Goal: Information Seeking & Learning: Learn about a topic

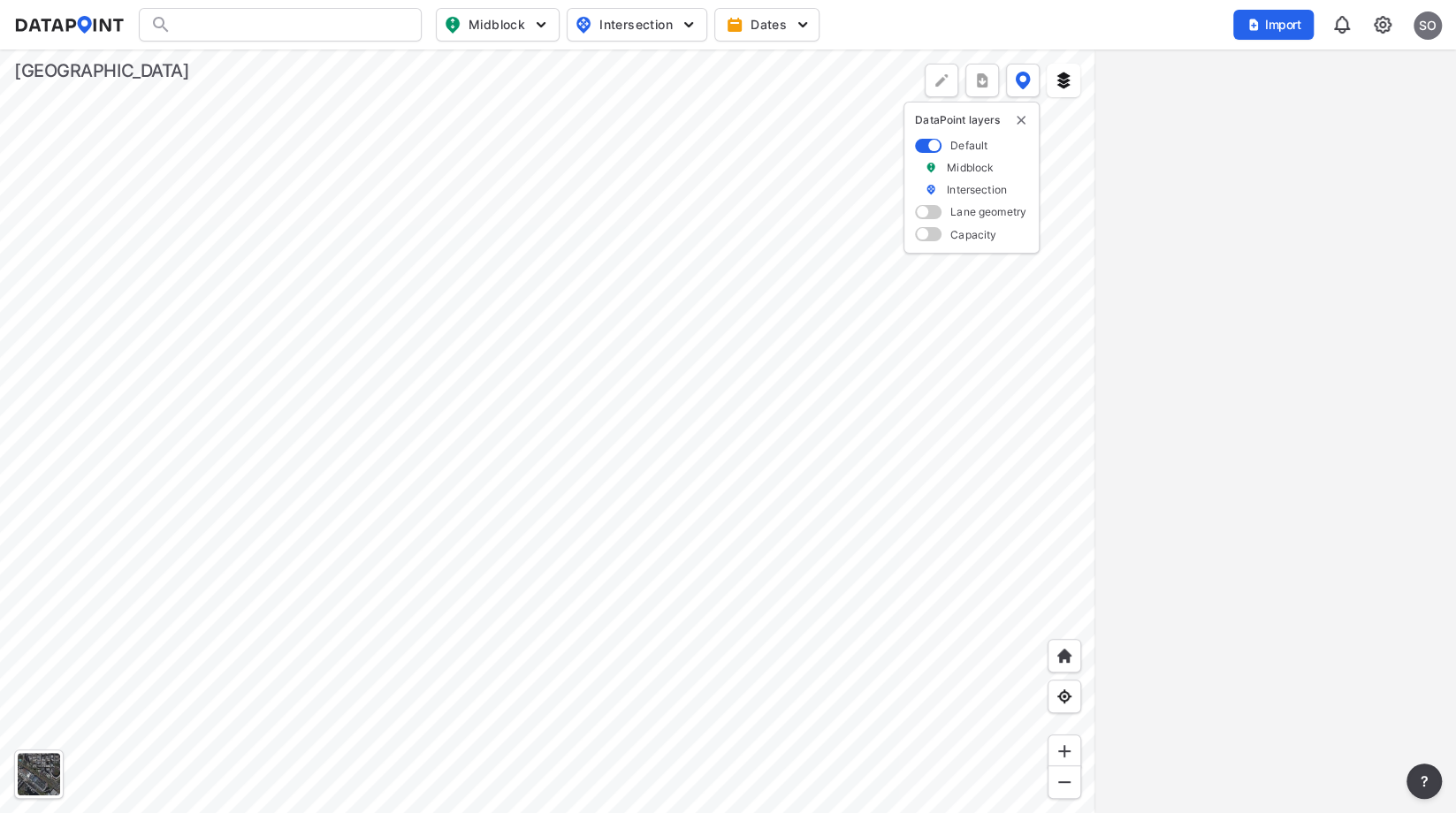
click at [559, 279] on div at bounding box center [547, 431] width 1095 height 763
click at [871, 721] on div at bounding box center [547, 431] width 1095 height 763
click at [899, 732] on div at bounding box center [547, 431] width 1095 height 763
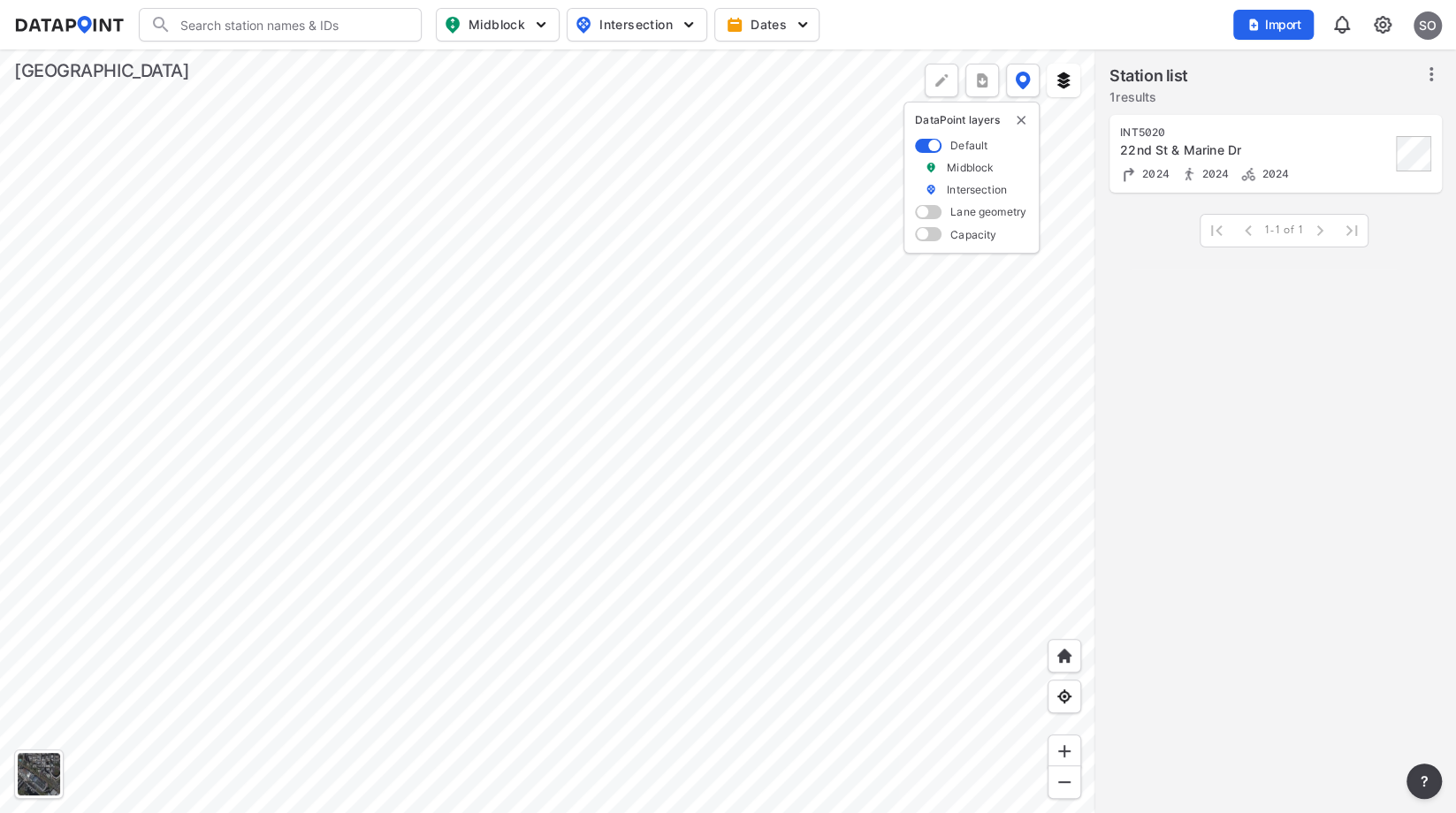
click at [457, 498] on div at bounding box center [547, 431] width 1095 height 763
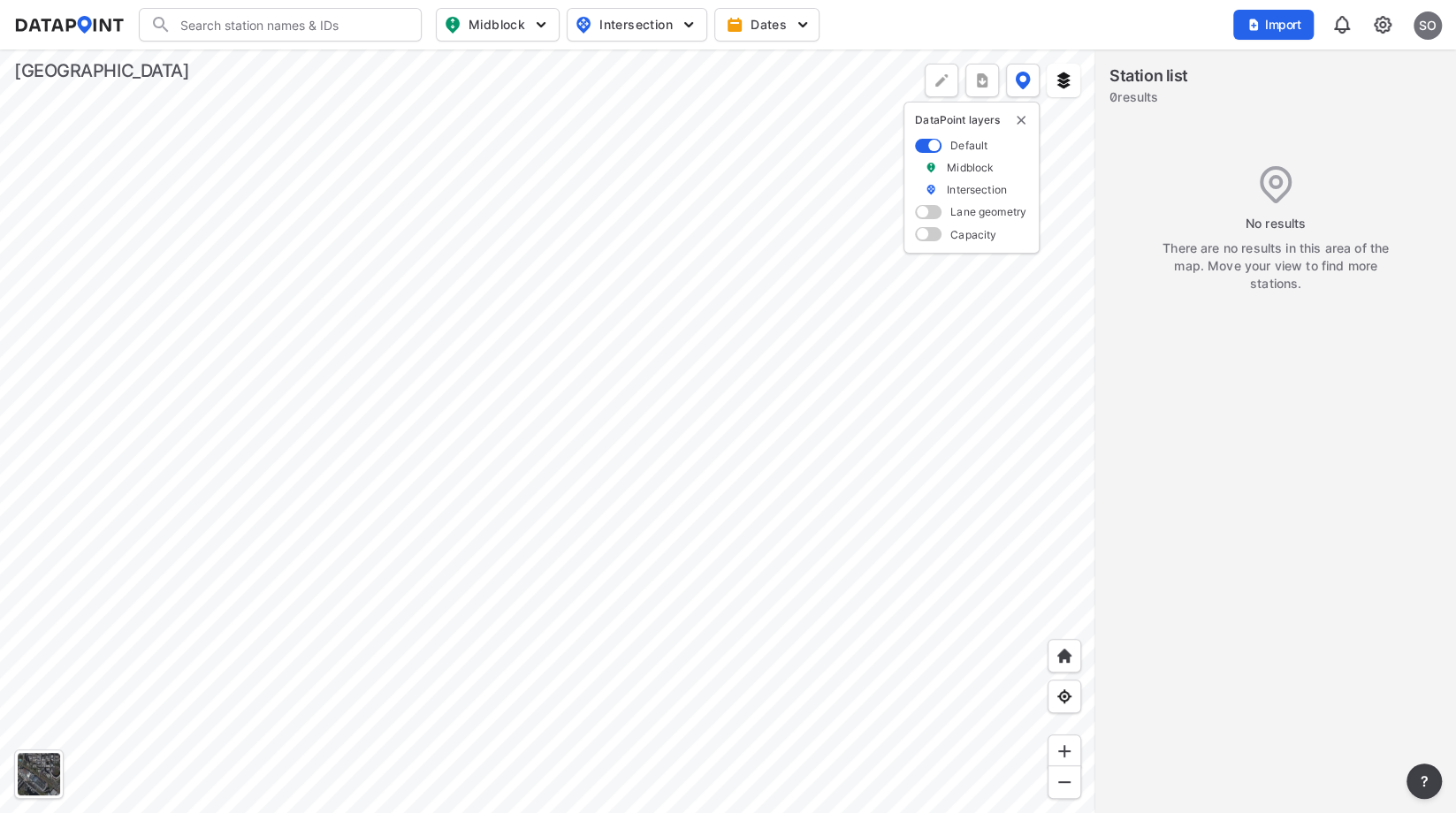
click at [521, 547] on div at bounding box center [547, 431] width 1095 height 763
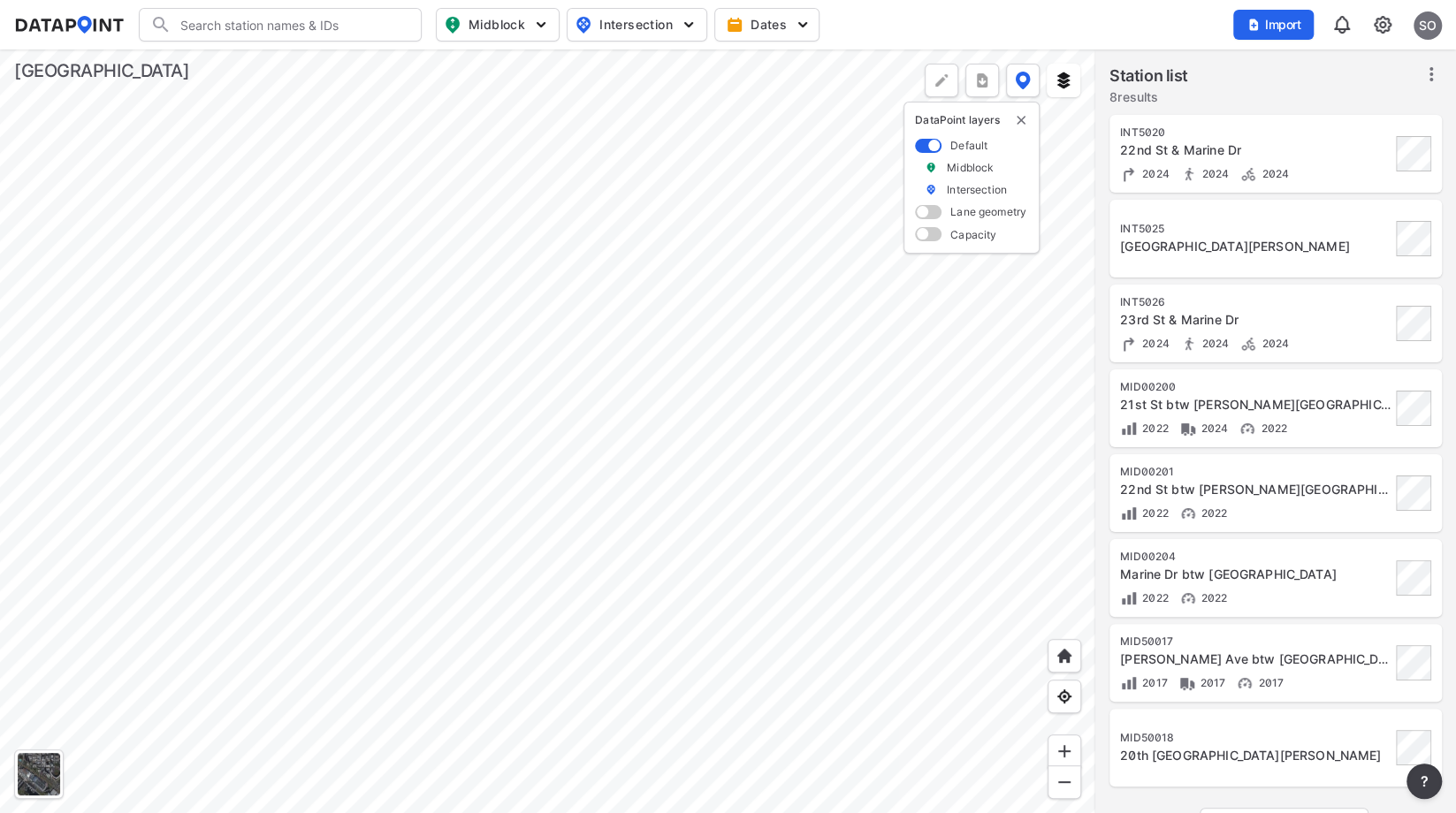
click at [527, 153] on div at bounding box center [547, 431] width 1095 height 763
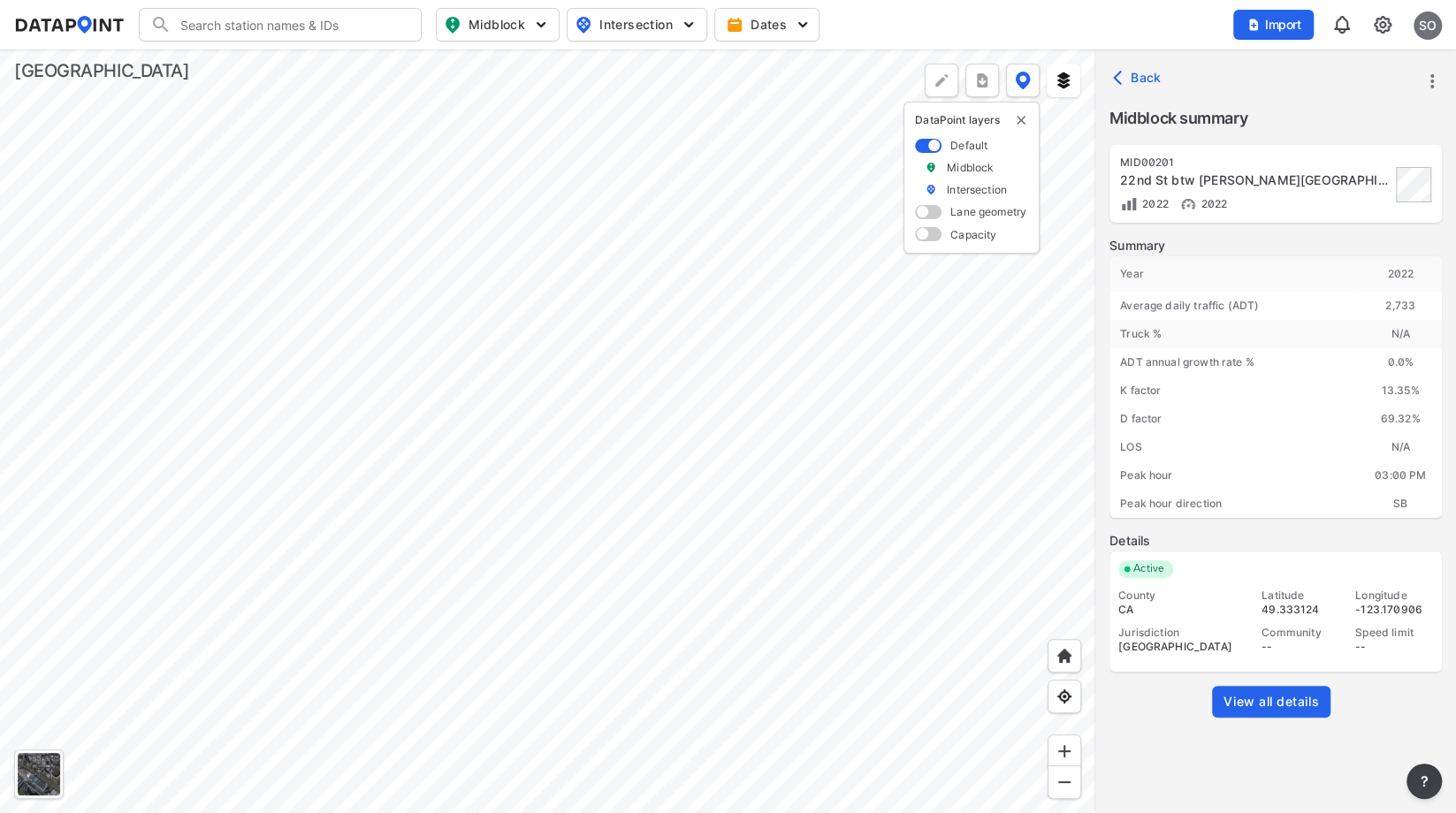
click at [1292, 703] on span "View all details" at bounding box center [1271, 702] width 96 height 18
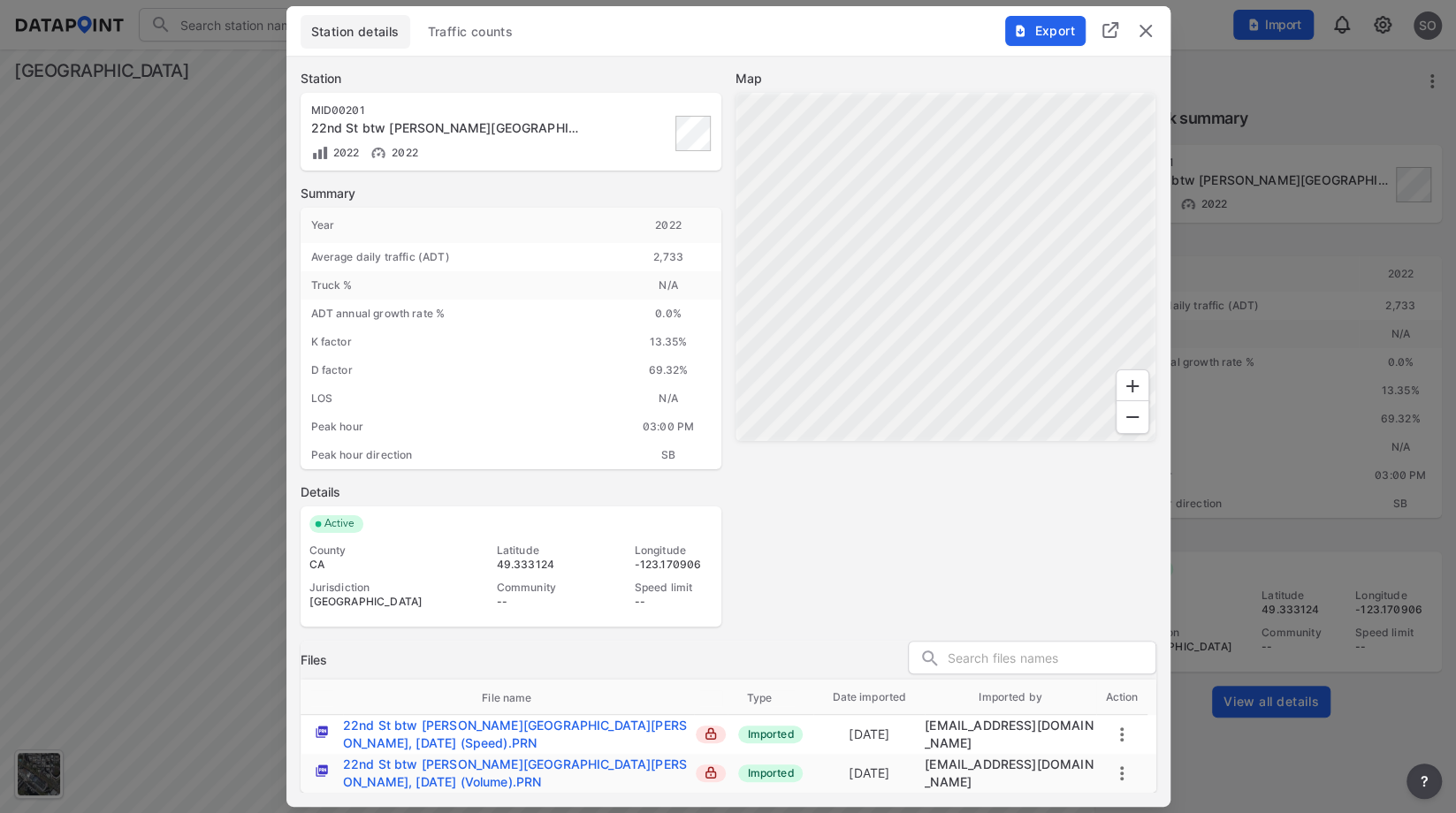
click at [464, 31] on span "Traffic counts" at bounding box center [470, 32] width 86 height 18
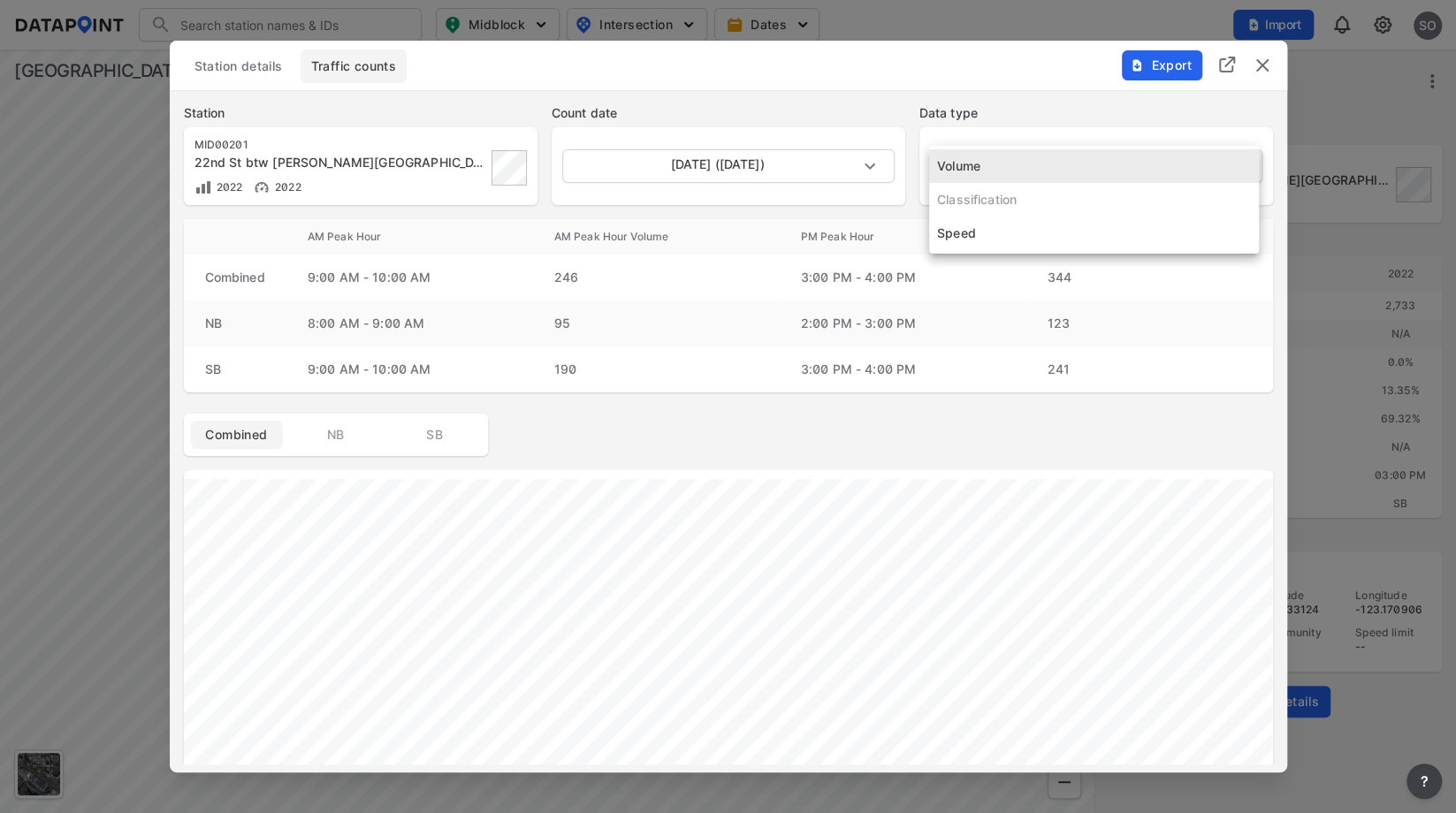
click at [1009, 158] on body "Search Please enter a search term. Midblock Intersection Dates Import SO Import…" at bounding box center [728, 406] width 1456 height 813
click at [982, 237] on li "Speed" at bounding box center [1094, 233] width 330 height 33
type input "Speed"
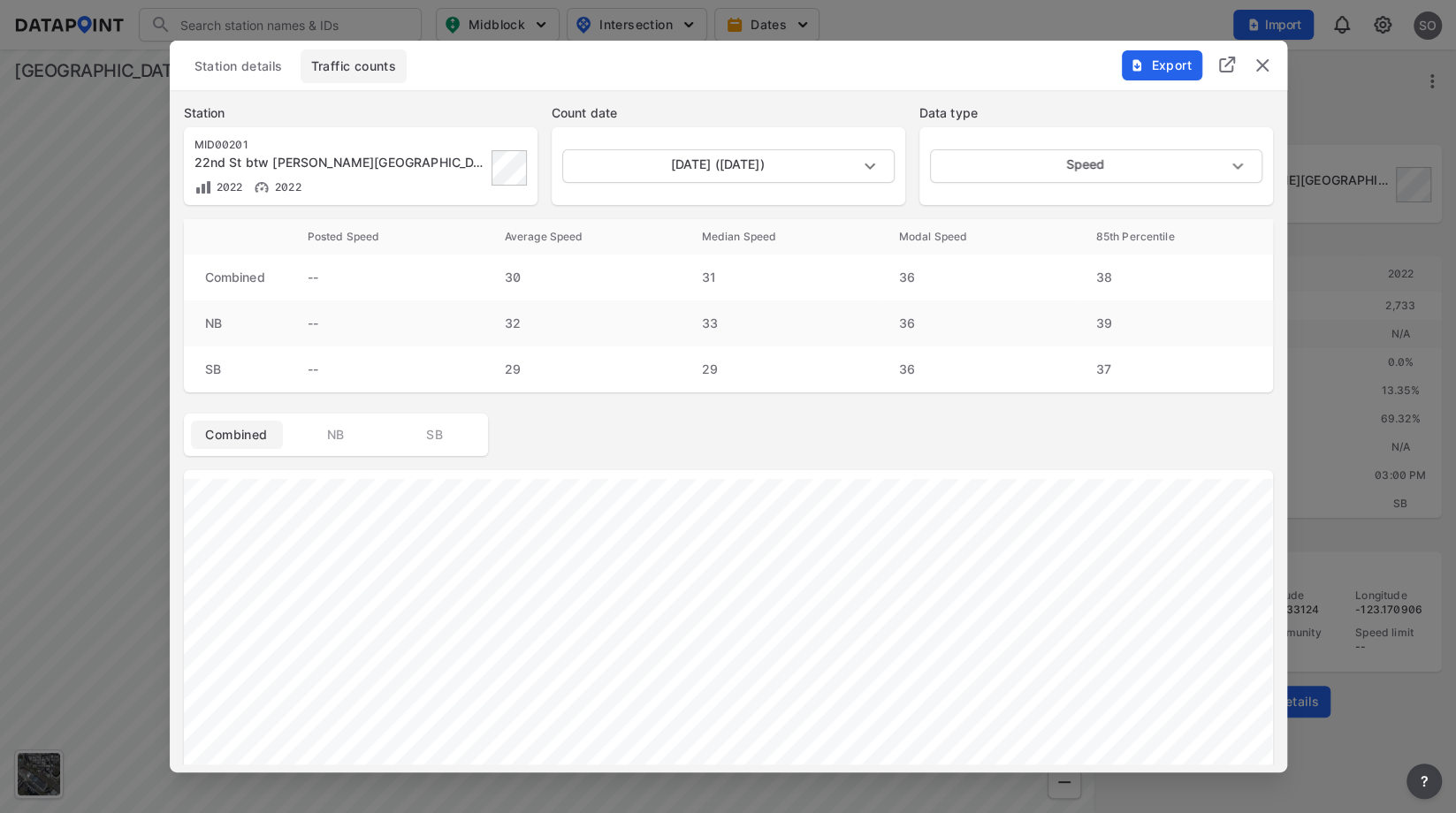
click at [1262, 69] on img "delete" at bounding box center [1262, 66] width 22 height 22
